Goal: Navigation & Orientation: Find specific page/section

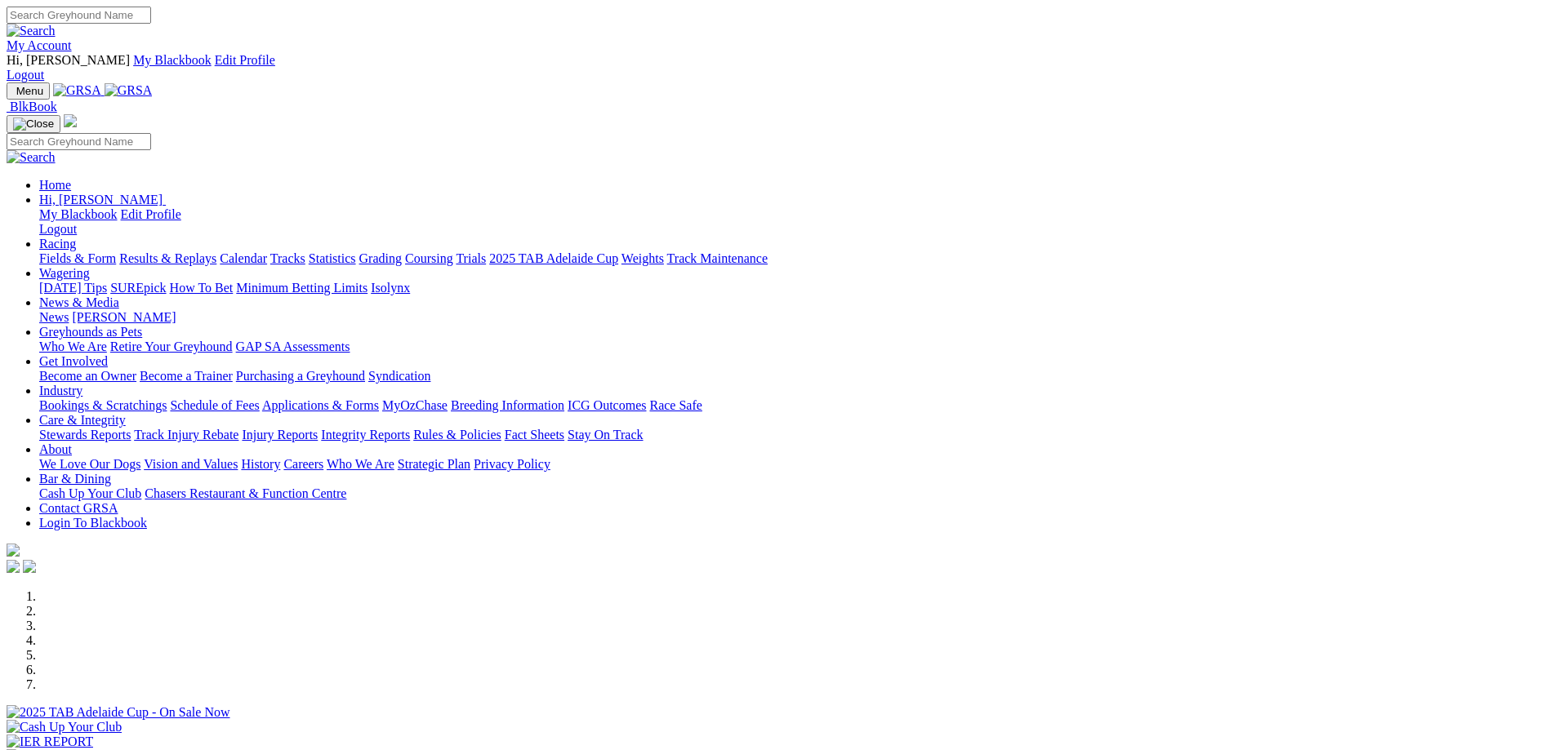
click at [72, 38] on link "My Account" at bounding box center [38, 45] width 66 height 14
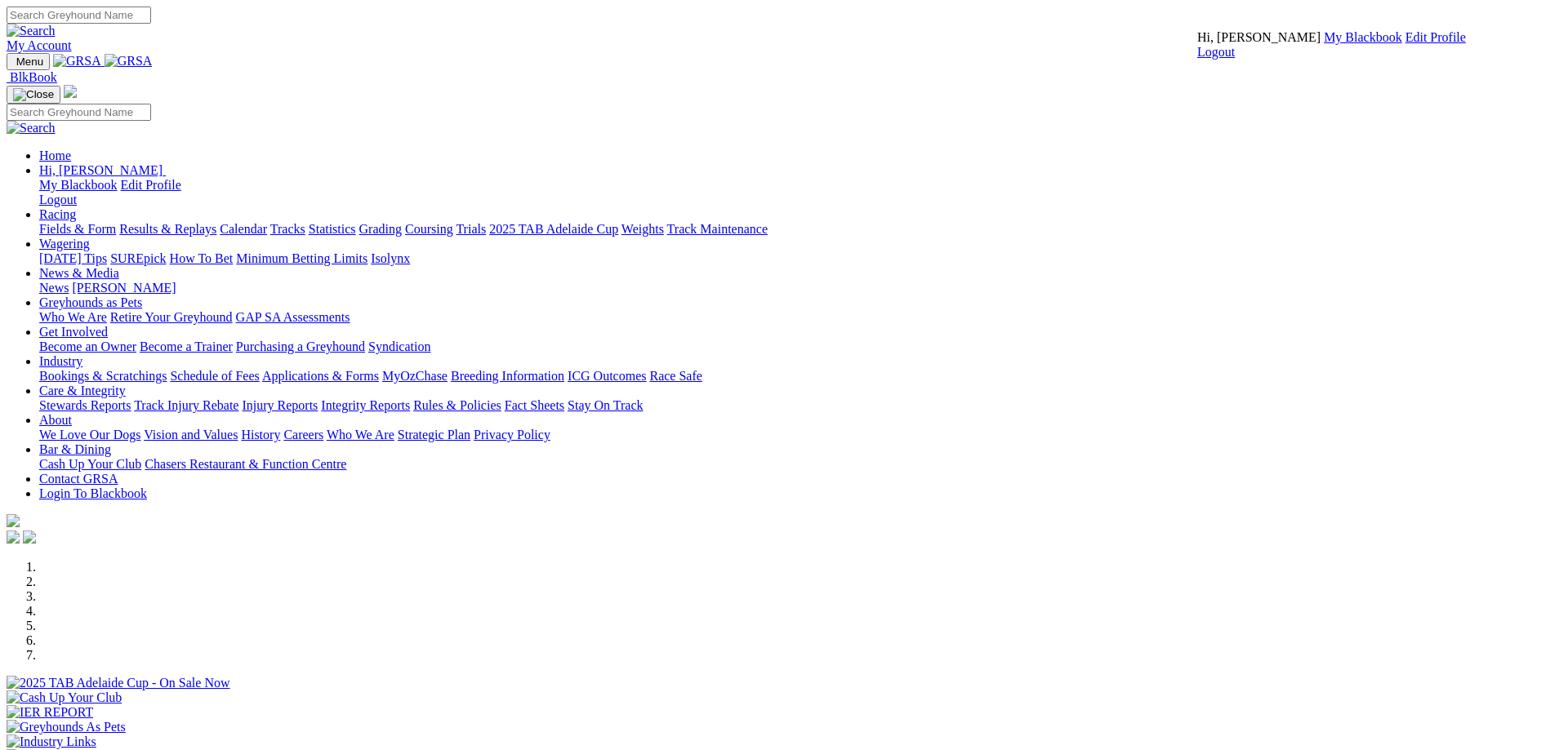
click at [1323, 44] on link "My Blackbook" at bounding box center [1363, 38] width 79 height 14
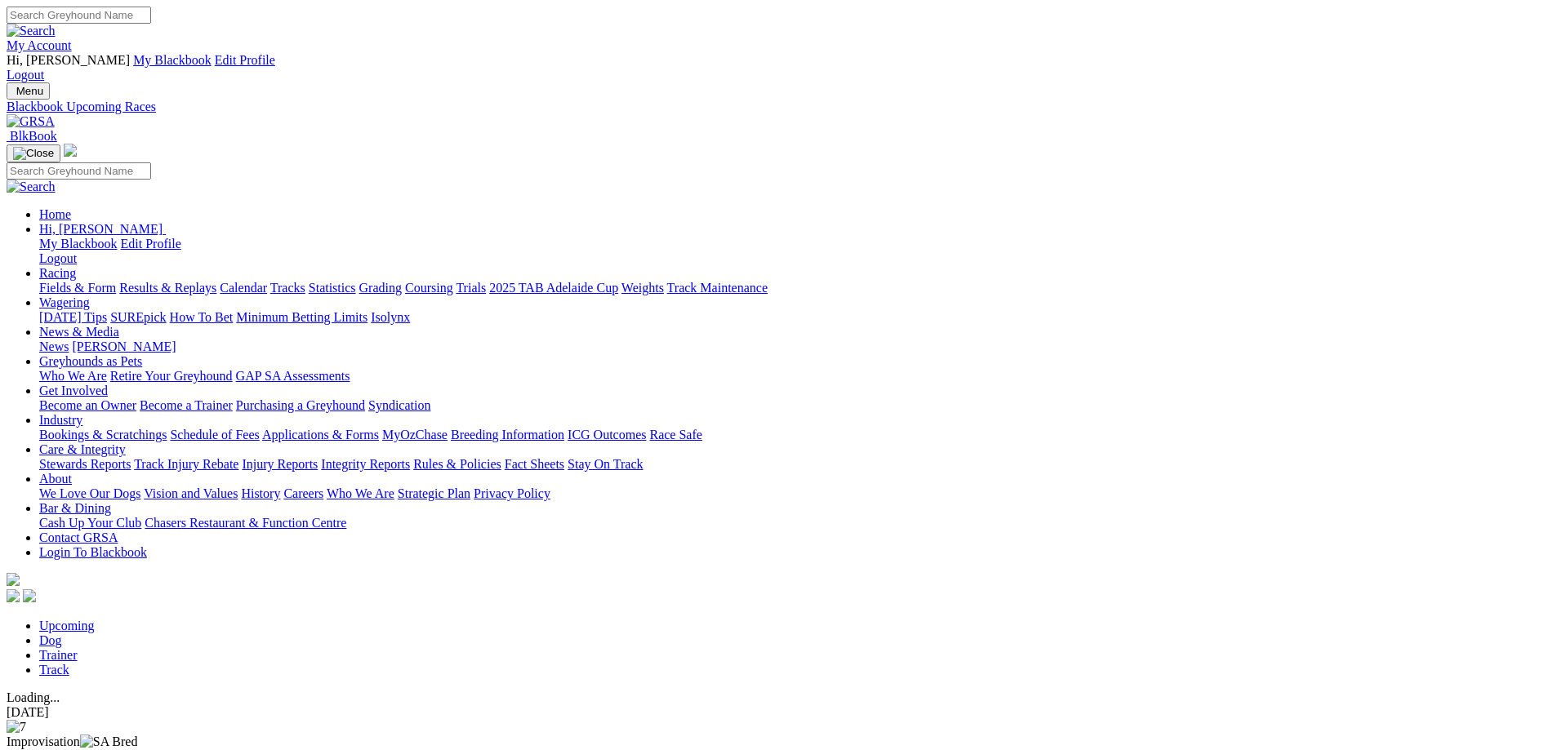
click at [78, 648] on link "Trainer" at bounding box center [59, 655] width 38 height 14
